Goal: Task Accomplishment & Management: Manage account settings

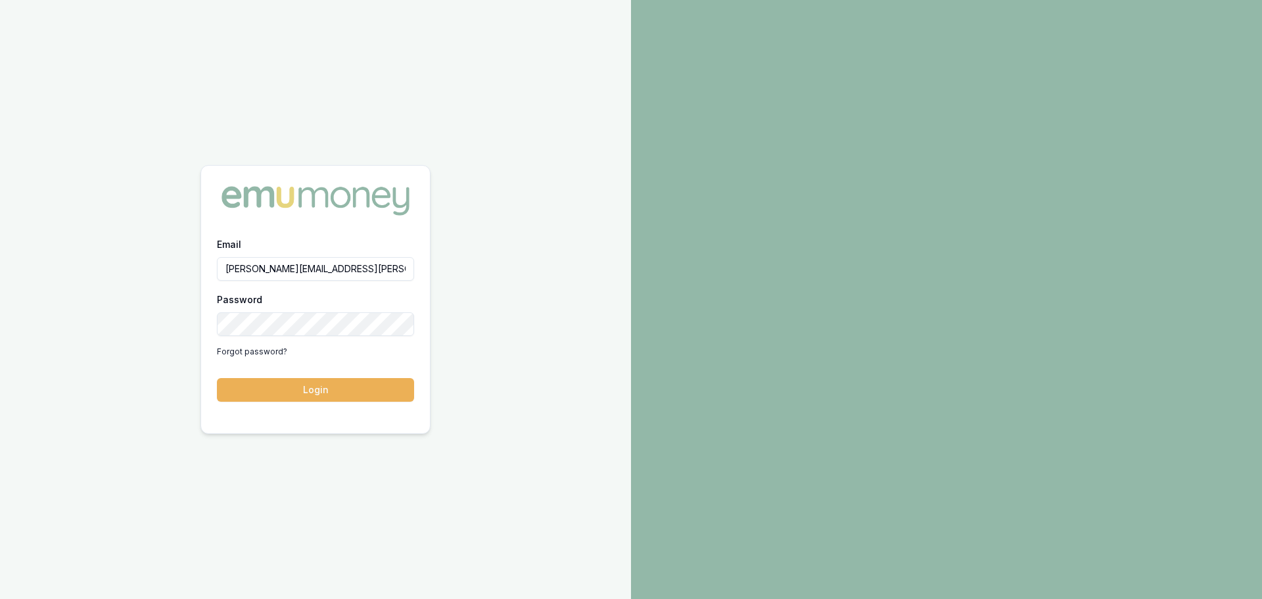
click at [217, 378] on button "Login" at bounding box center [315, 390] width 197 height 24
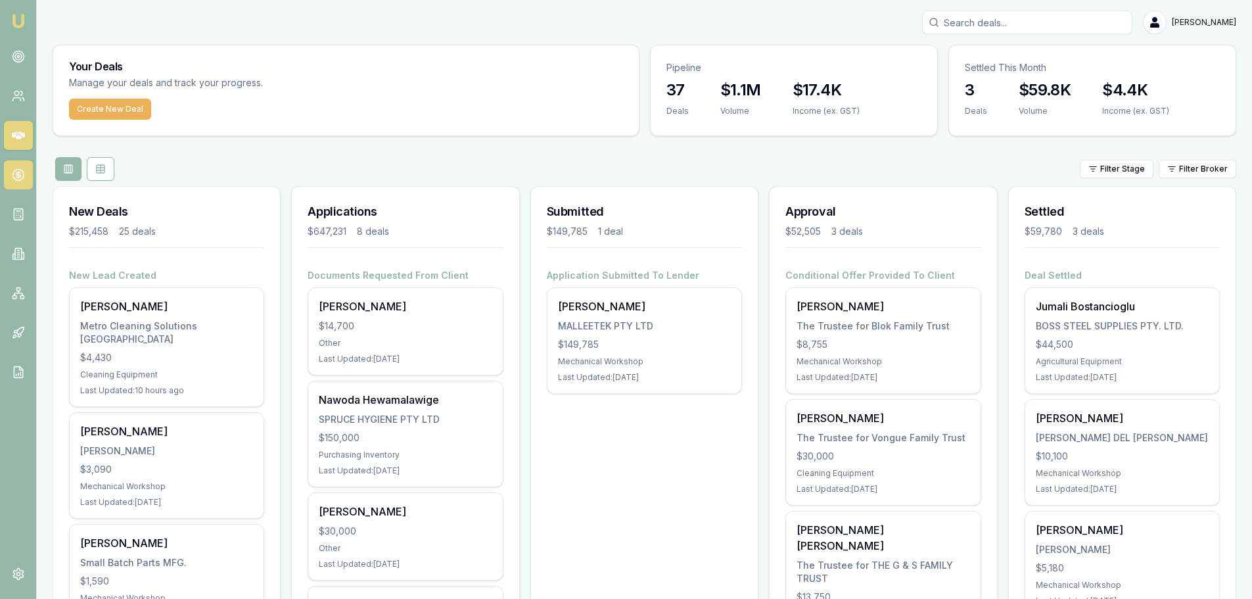
click at [20, 168] on link at bounding box center [18, 174] width 29 height 29
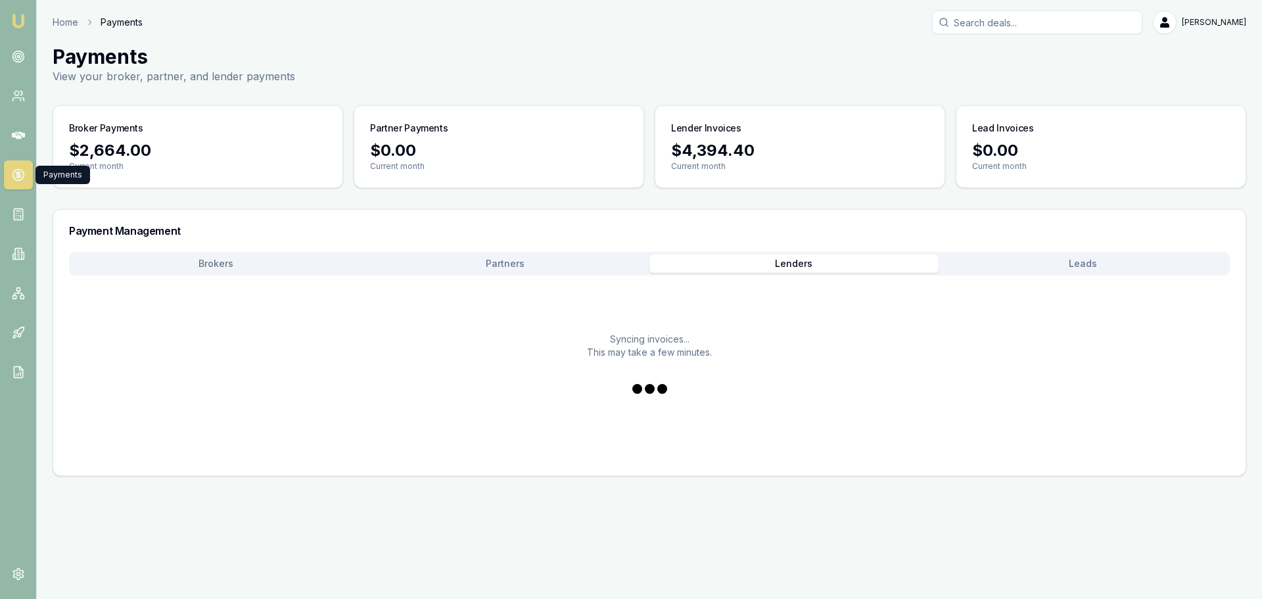
click at [782, 261] on button "Lenders" at bounding box center [793, 263] width 289 height 18
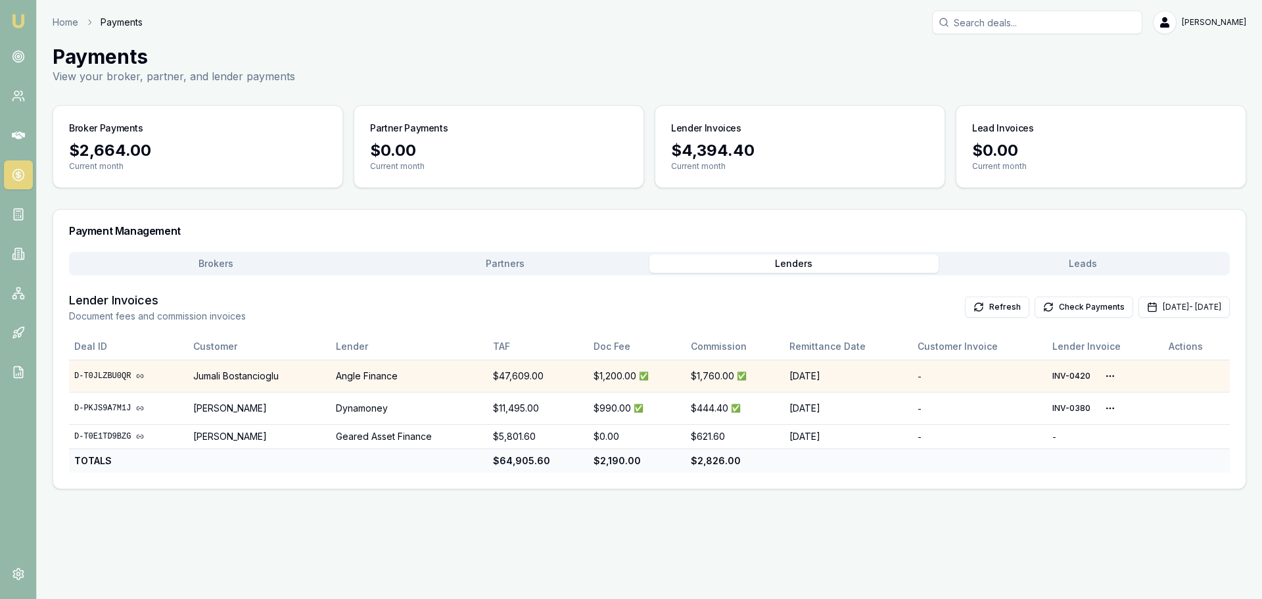
click at [811, 379] on td "15/08/25" at bounding box center [848, 376] width 128 height 32
click at [240, 381] on td "Jumali Bostancioglu" at bounding box center [259, 376] width 142 height 32
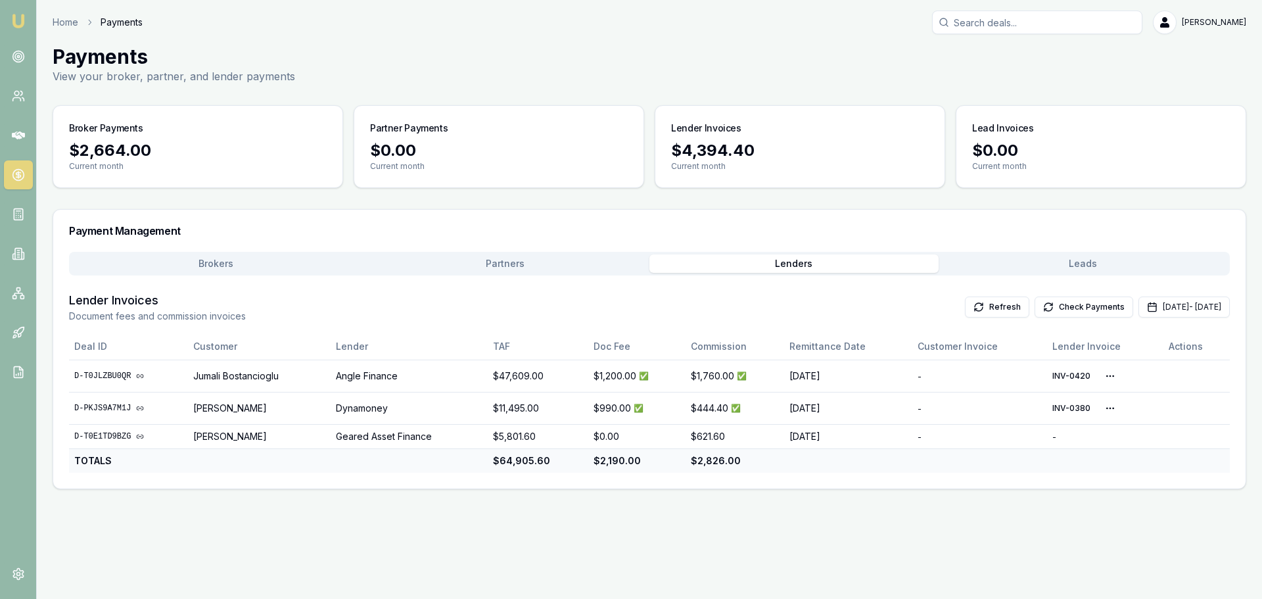
click at [227, 263] on button "Brokers" at bounding box center [216, 263] width 289 height 18
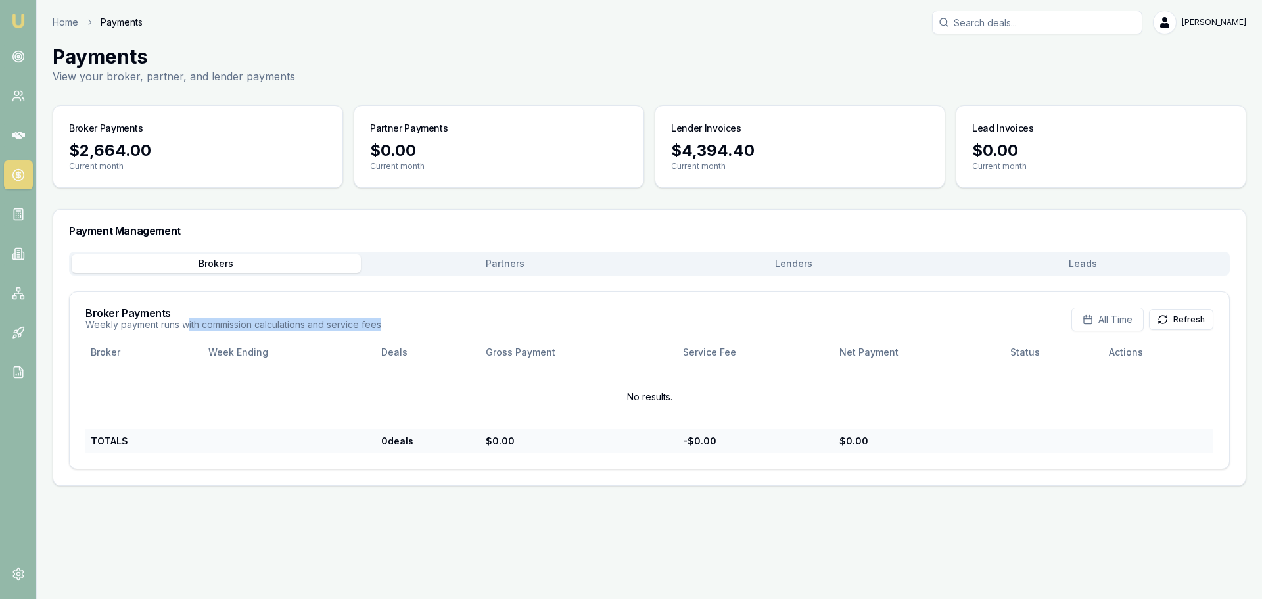
drag, startPoint x: 273, startPoint y: 328, endPoint x: 404, endPoint y: 328, distance: 130.2
click at [404, 328] on div "Broker Payments Weekly payment runs with commission calculations and service fe…" at bounding box center [649, 320] width 1128 height 24
click at [1185, 319] on button "Refresh" at bounding box center [1181, 319] width 64 height 21
click at [1093, 318] on icon "button" at bounding box center [1088, 319] width 11 height 11
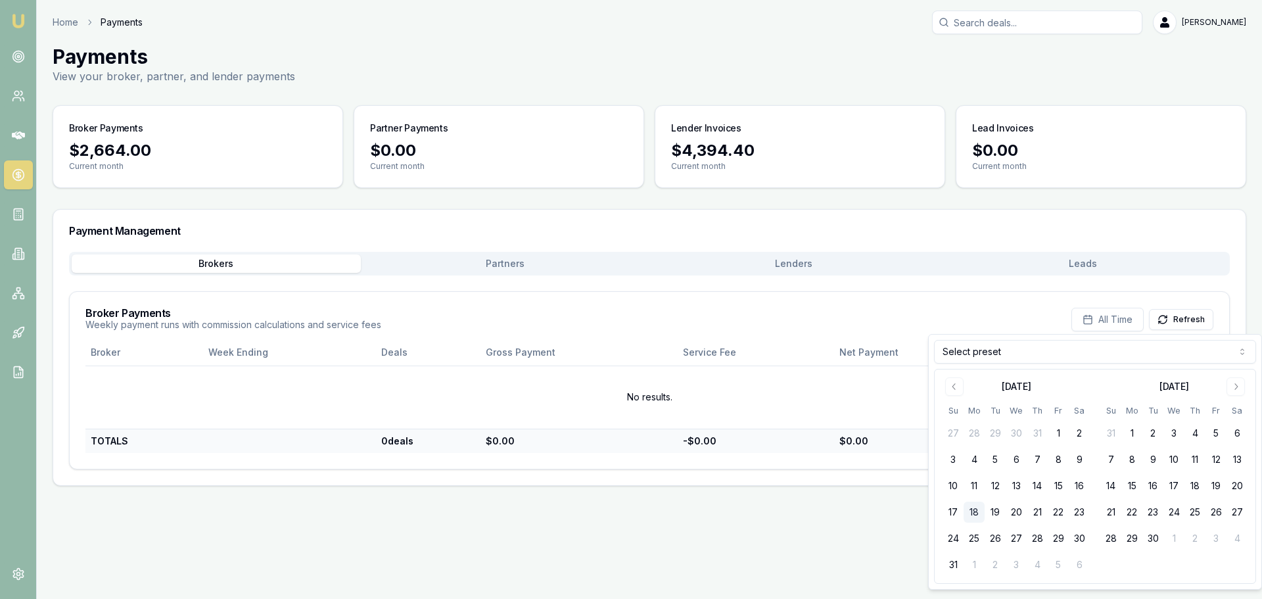
click at [956, 316] on div "Broker Payments Weekly payment runs with commission calculations and service fe…" at bounding box center [649, 320] width 1128 height 24
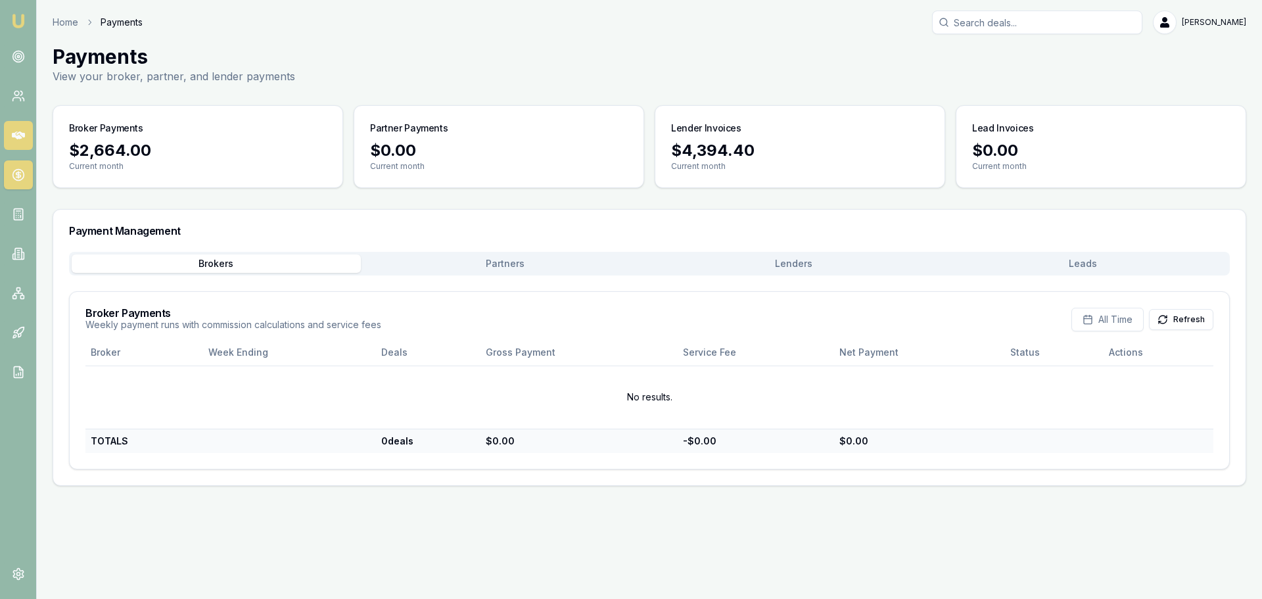
click at [19, 141] on icon at bounding box center [18, 135] width 13 height 13
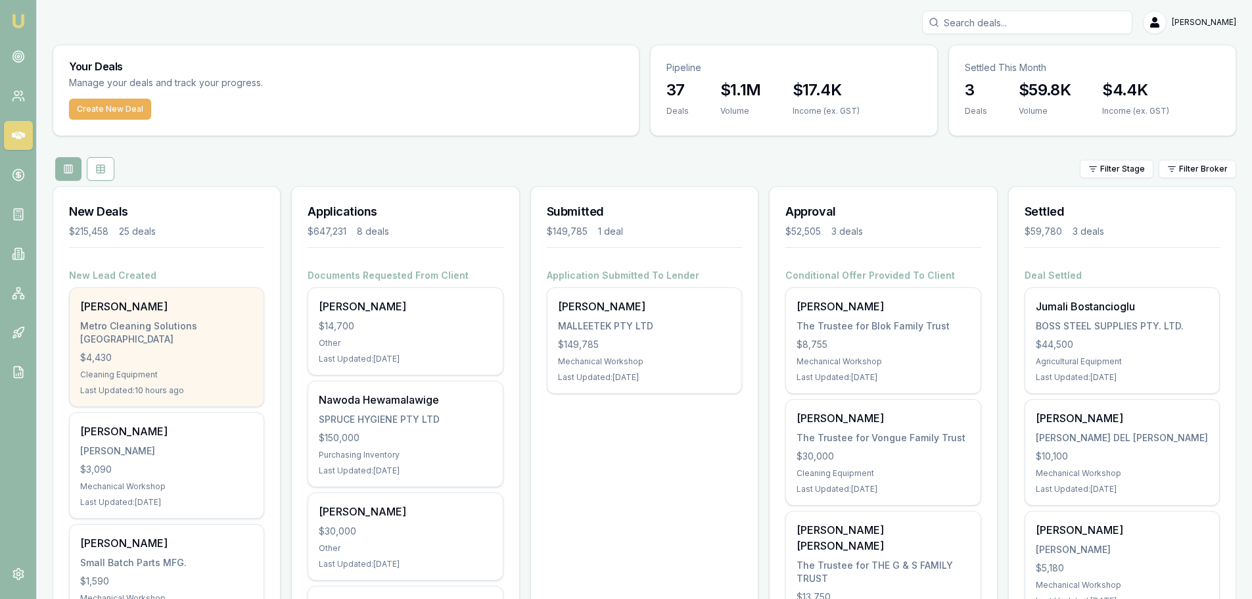
click at [155, 328] on div "Metro Cleaning Solutions NSW" at bounding box center [166, 332] width 173 height 26
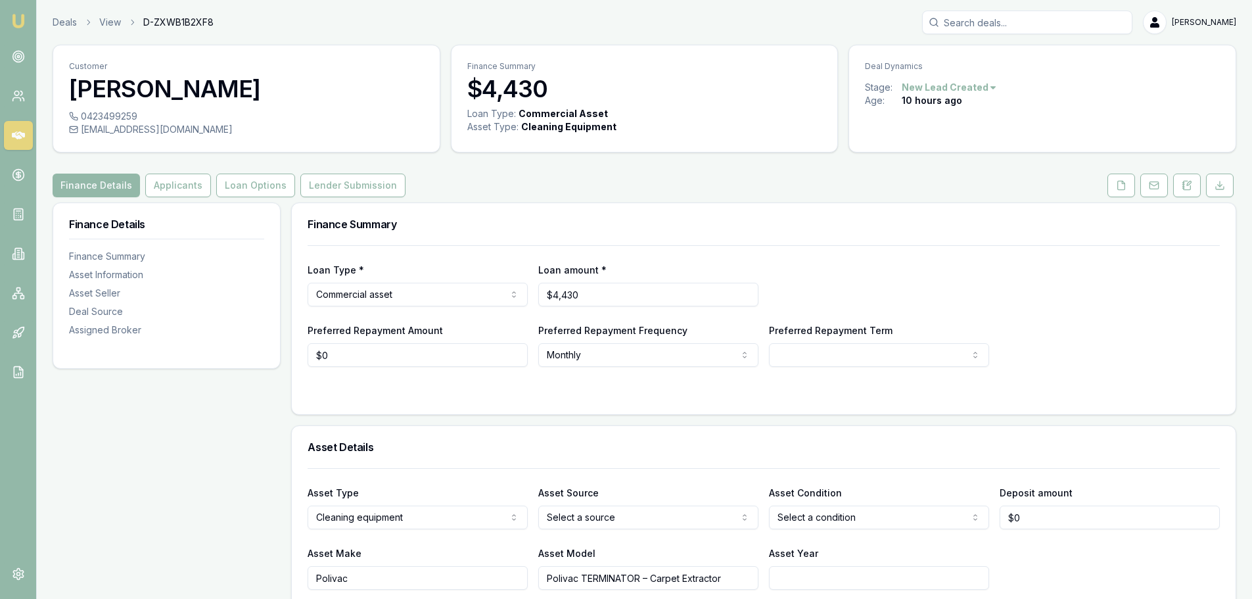
click at [163, 181] on button "Applicants" at bounding box center [178, 186] width 66 height 24
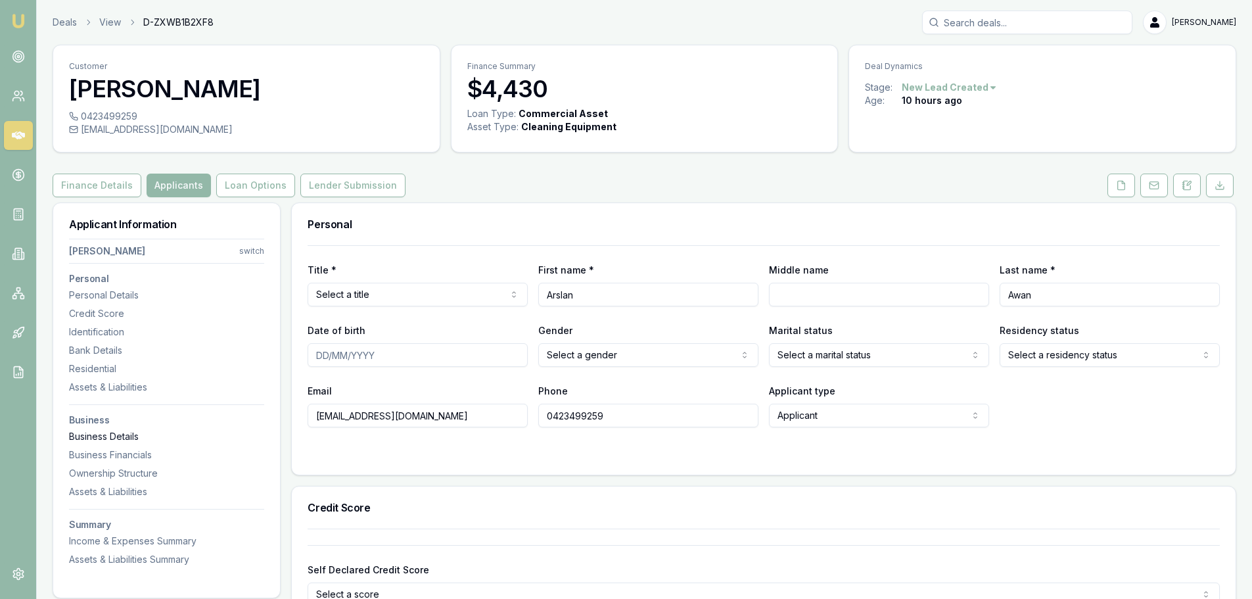
click at [110, 432] on div "Business Details" at bounding box center [166, 436] width 195 height 13
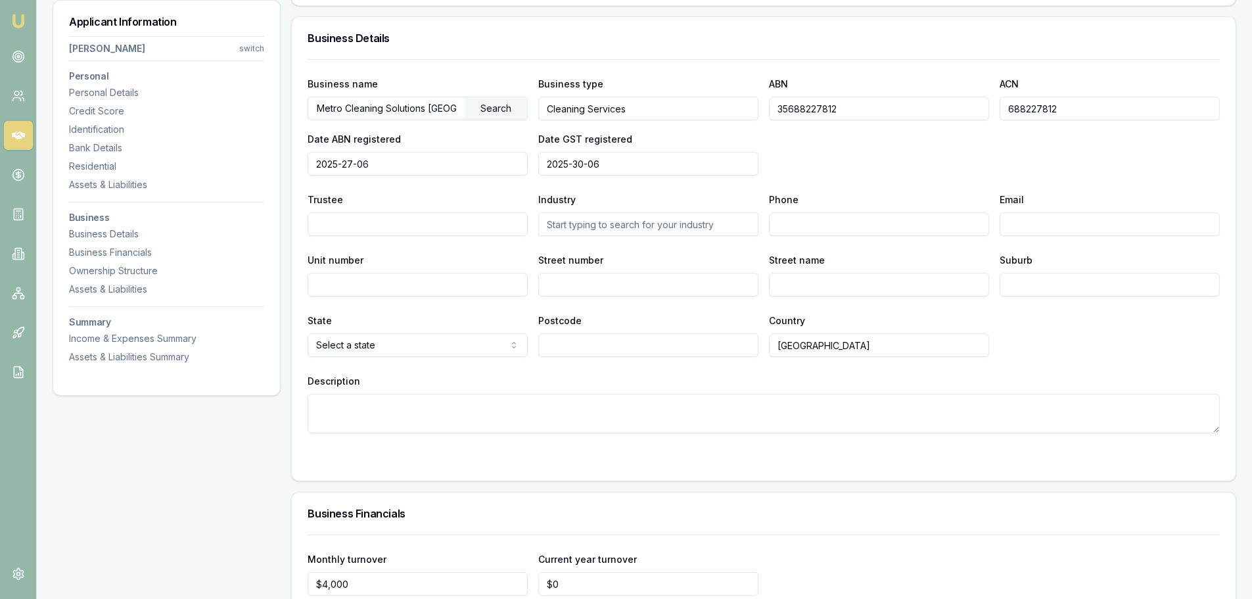
scroll to position [1586, 0]
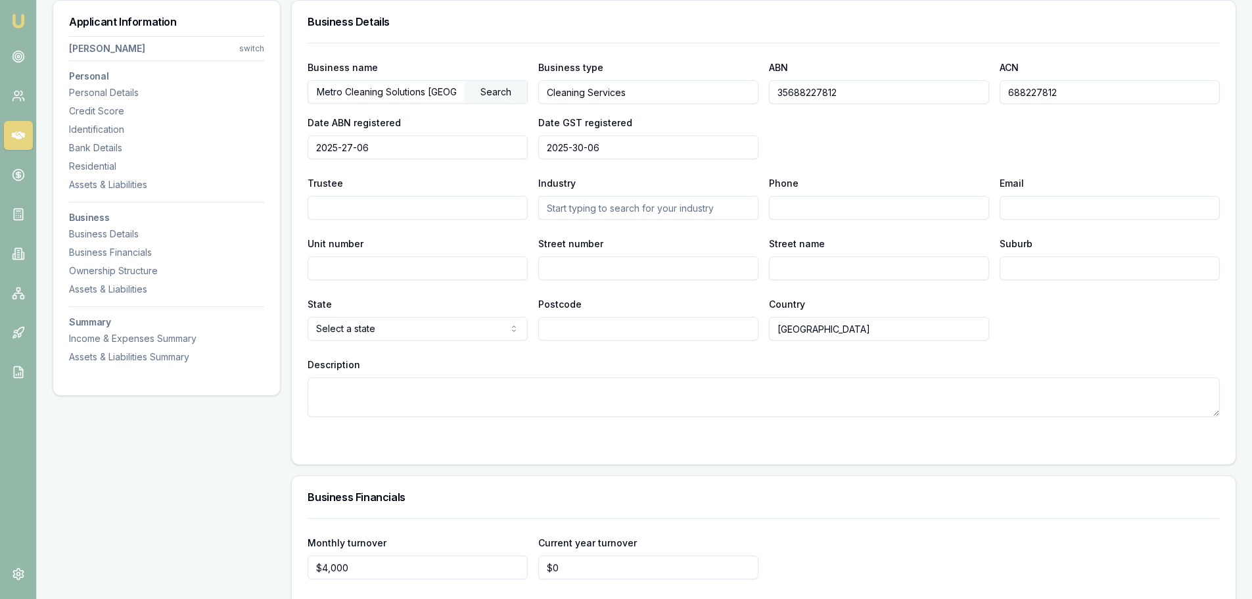
drag, startPoint x: 857, startPoint y: 93, endPoint x: 758, endPoint y: 96, distance: 99.3
click at [758, 96] on div "Business name Metro Cleaning Solutions NSW Search Business type Cleaning Servic…" at bounding box center [764, 109] width 912 height 100
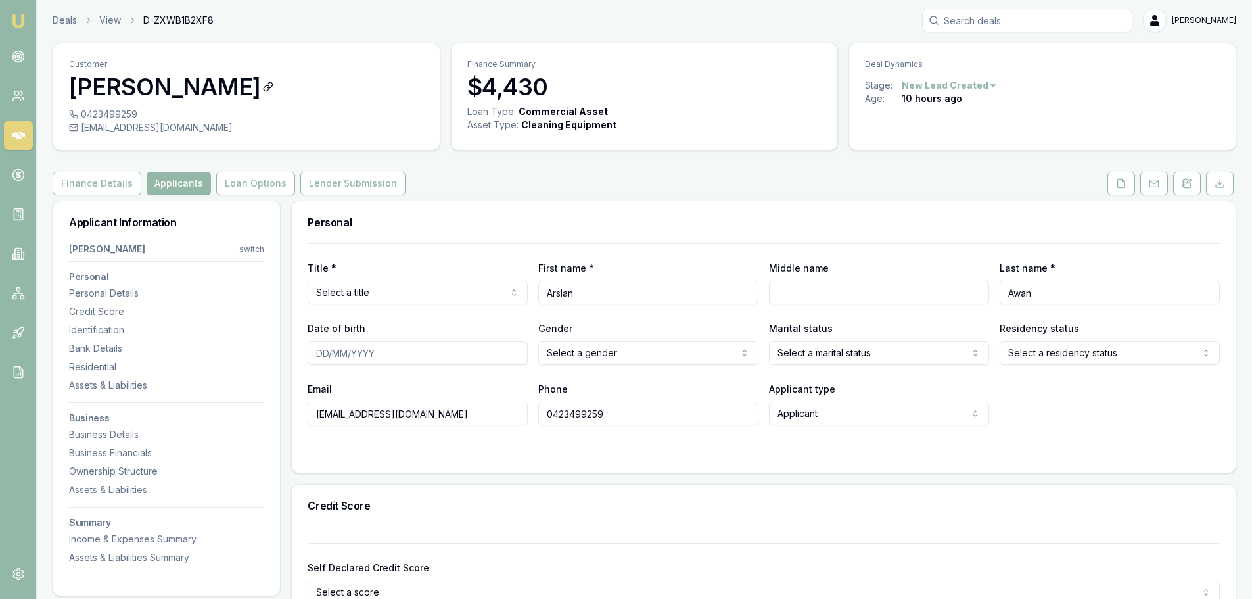
scroll to position [0, 0]
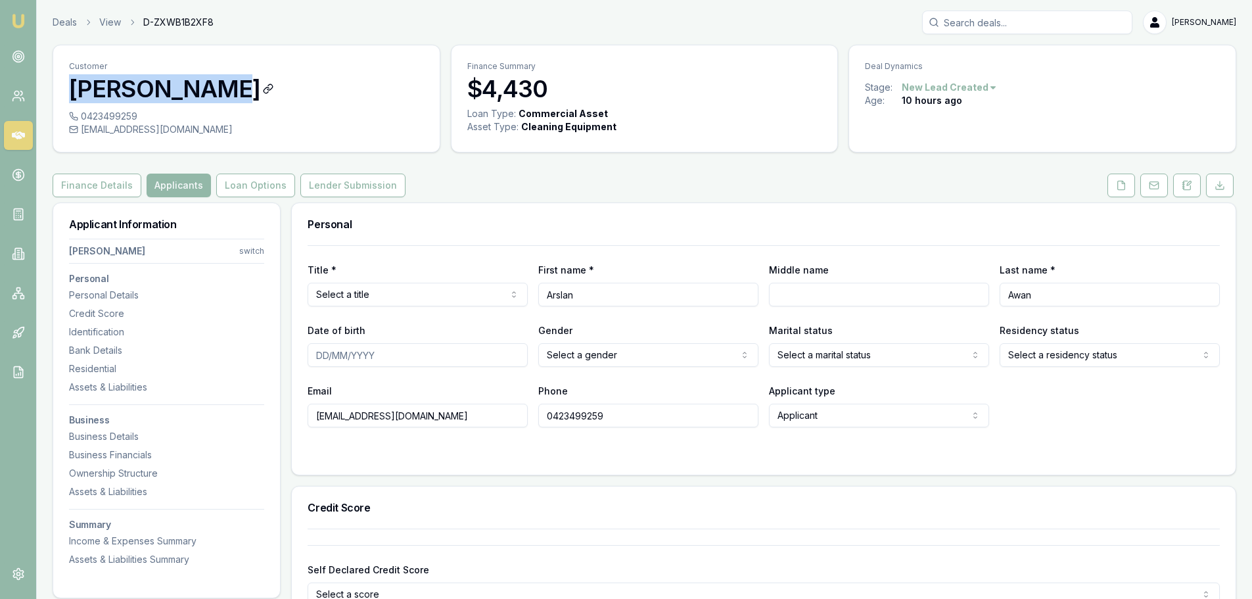
drag, startPoint x: 66, startPoint y: 87, endPoint x: 217, endPoint y: 90, distance: 150.6
click at [217, 90] on div "Customer Arslan Awan" at bounding box center [246, 77] width 387 height 64
copy h3 "Arslan Awan"
click at [717, 174] on div "Finance Details Applicants Loan Options Lender Submission" at bounding box center [645, 186] width 1184 height 24
click at [195, 178] on button "Applicants" at bounding box center [179, 186] width 64 height 24
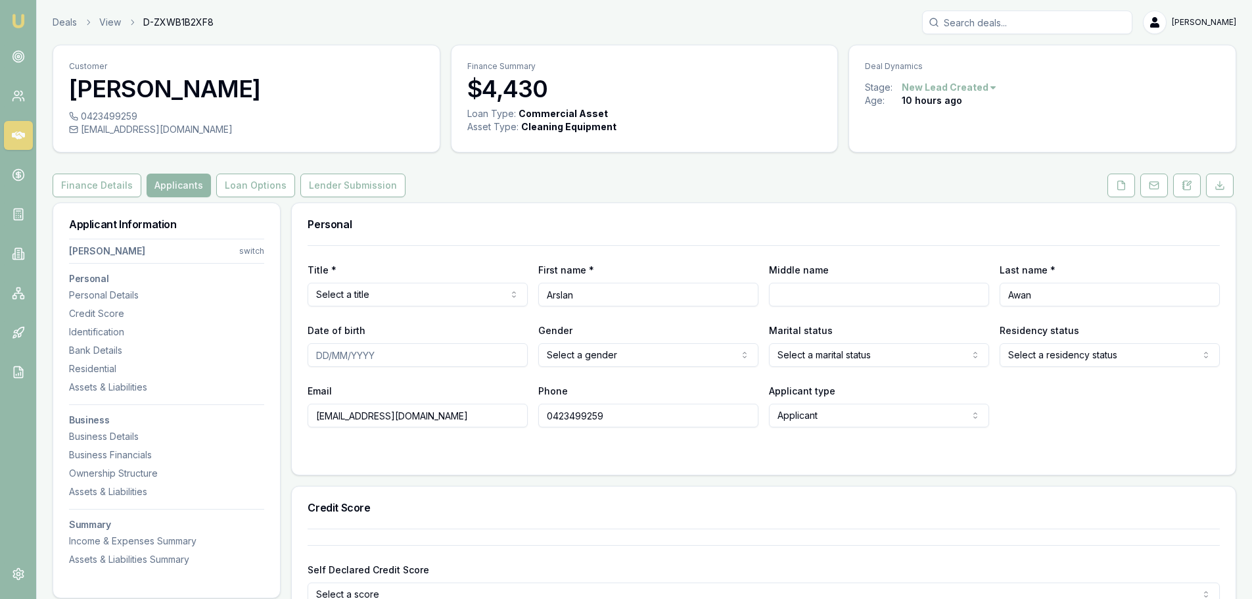
click at [544, 223] on h3 "Personal" at bounding box center [764, 224] width 912 height 11
click at [97, 177] on button "Finance Details" at bounding box center [97, 186] width 89 height 24
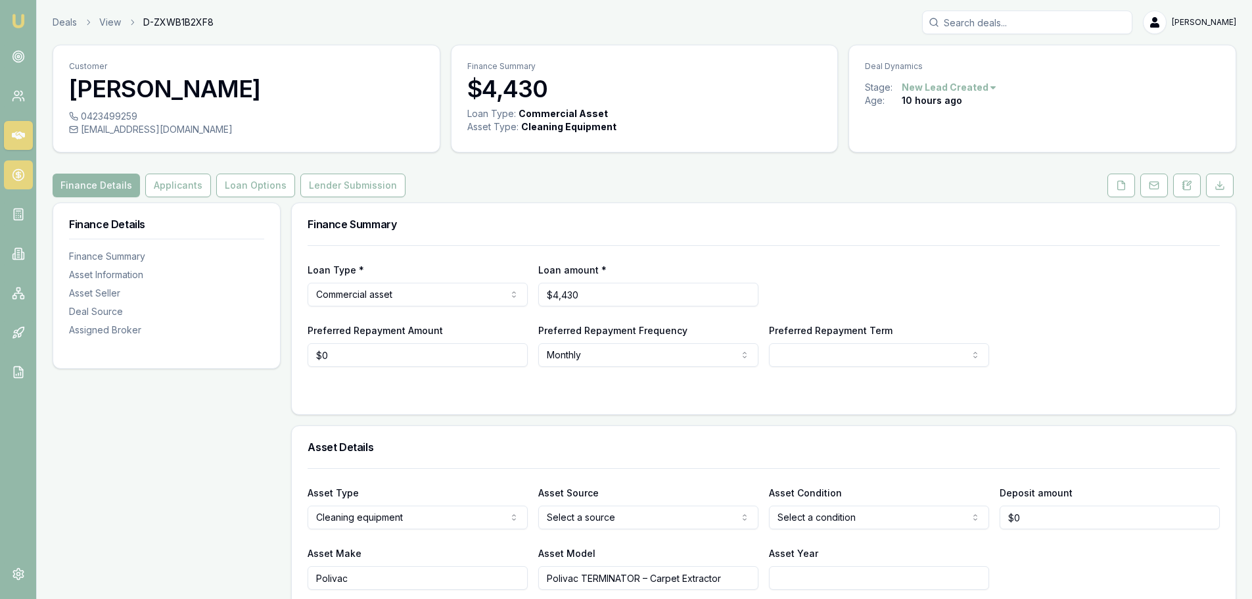
click at [16, 183] on link at bounding box center [18, 174] width 29 height 29
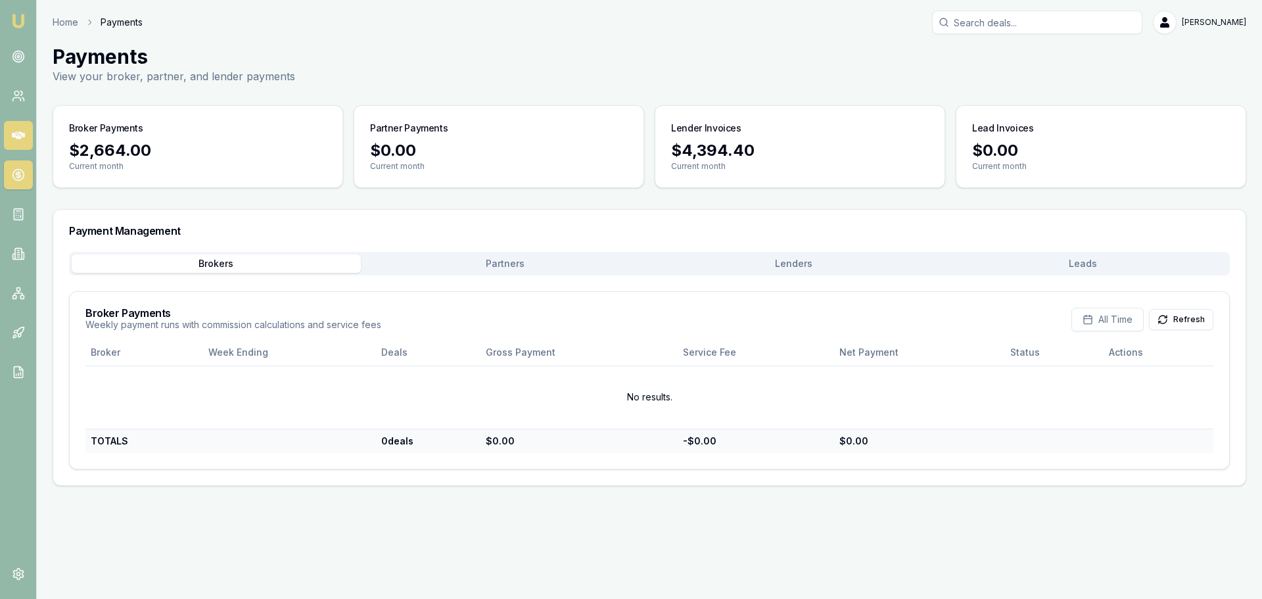
click at [19, 137] on icon at bounding box center [18, 135] width 13 height 8
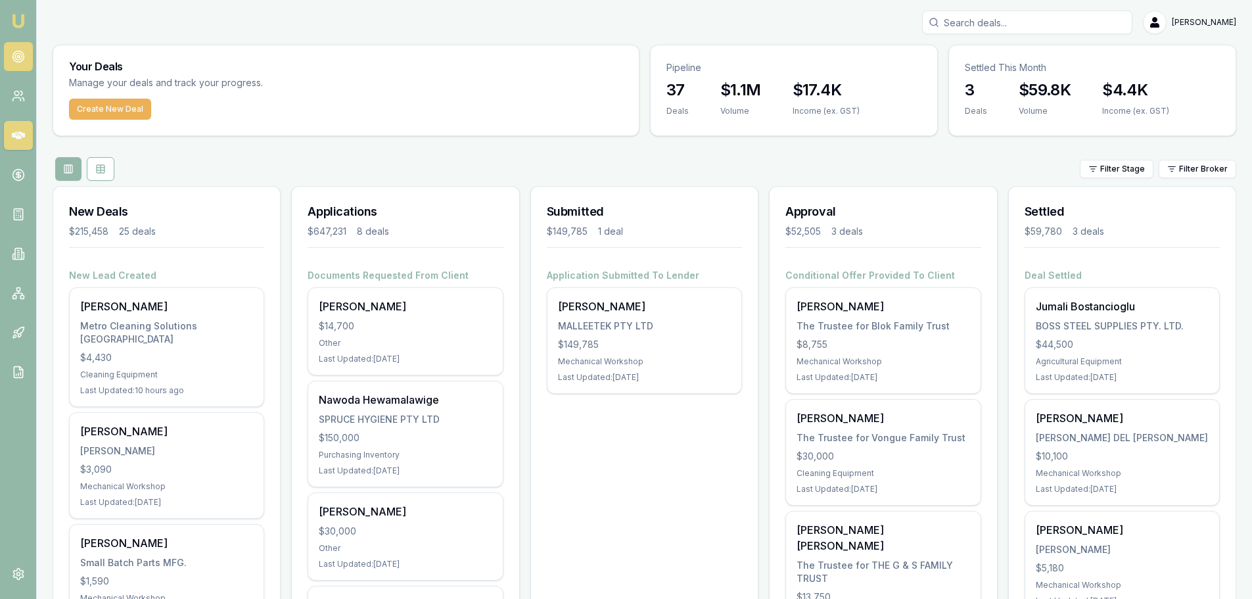
click at [19, 55] on icon at bounding box center [18, 56] width 13 height 13
